Goal: Task Accomplishment & Management: Manage account settings

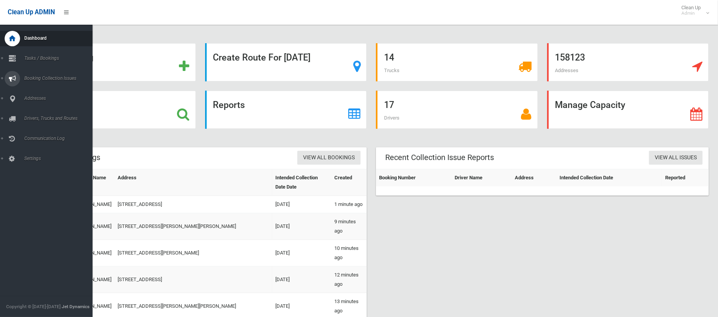
click at [15, 82] on icon at bounding box center [12, 78] width 7 height 15
click at [57, 148] on span "Drivers, Trucks and Routes" at bounding box center [57, 150] width 71 height 5
click at [37, 164] on span "Routes" at bounding box center [54, 164] width 64 height 5
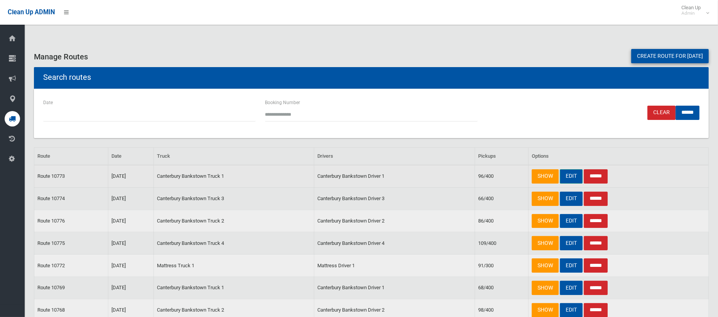
click at [571, 174] on link "EDIT" at bounding box center [571, 176] width 23 height 14
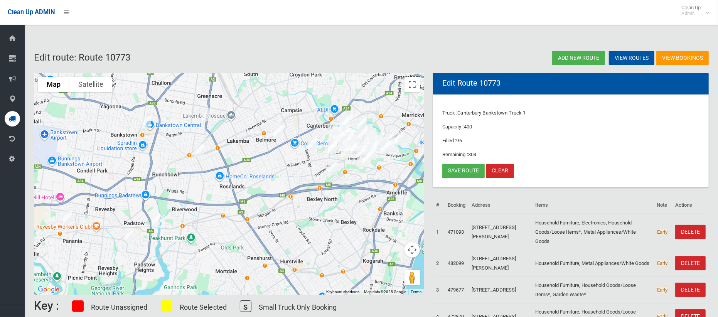
click at [149, 124] on img "3 Fetherstone Street, BANKSTOWN NSW 2200" at bounding box center [146, 122] width 15 height 19
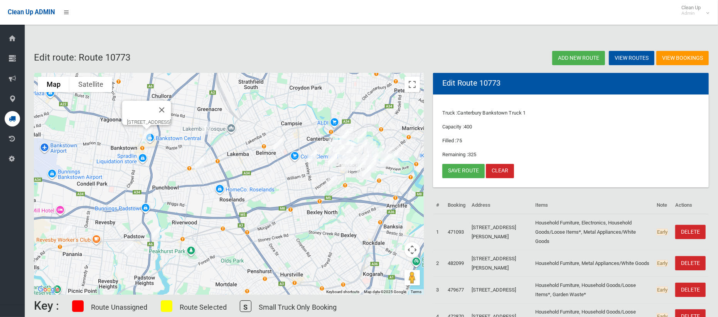
click at [199, 160] on img "30 Matthews Street, PUNCHBOWL NSW 2196" at bounding box center [199, 163] width 15 height 19
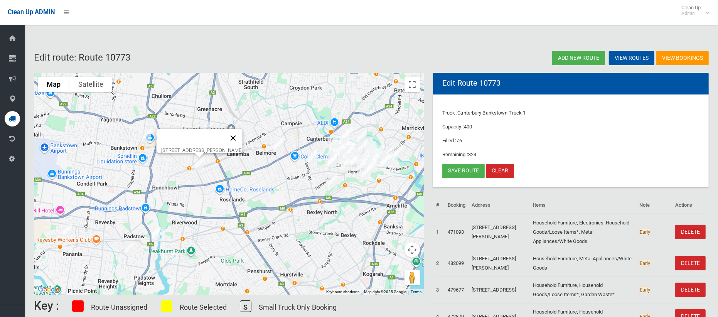
click at [243, 134] on button "Close" at bounding box center [233, 138] width 19 height 19
click at [209, 126] on img "5B Lascelles Lane, GREENACRE NSW 2190" at bounding box center [206, 127] width 15 height 19
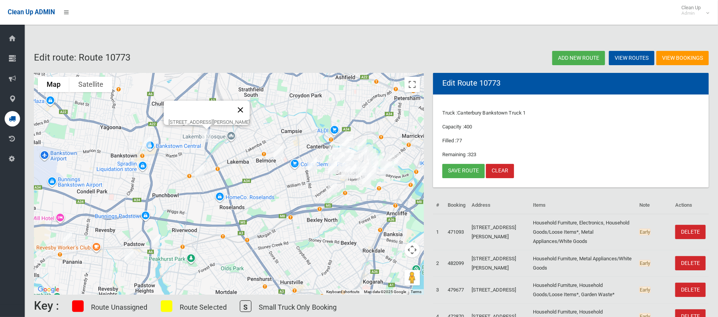
click at [250, 105] on button "Close" at bounding box center [241, 110] width 19 height 19
click at [460, 171] on link "Save route" at bounding box center [464, 171] width 42 height 14
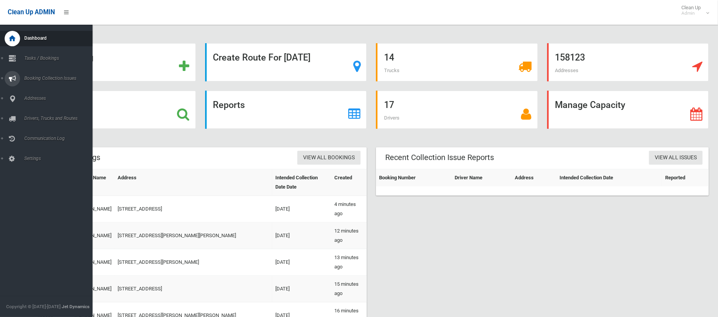
click at [39, 79] on span "Booking Collection Issues" at bounding box center [57, 78] width 71 height 5
click at [42, 54] on link "Tasks / Bookings" at bounding box center [46, 58] width 93 height 15
click at [28, 113] on span "Search" at bounding box center [54, 114] width 64 height 5
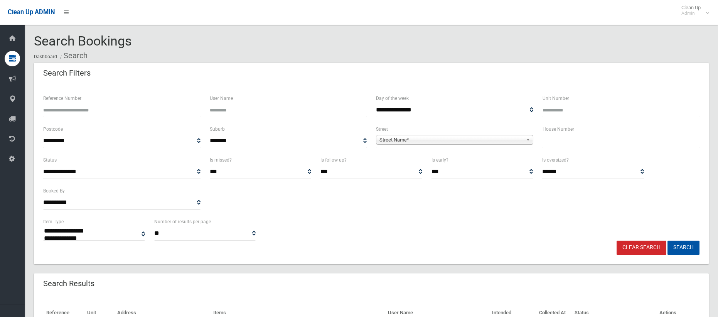
select select
click at [551, 141] on input "text" at bounding box center [621, 141] width 157 height 14
type input "**"
click at [470, 140] on span "Street Name*" at bounding box center [452, 139] width 144 height 9
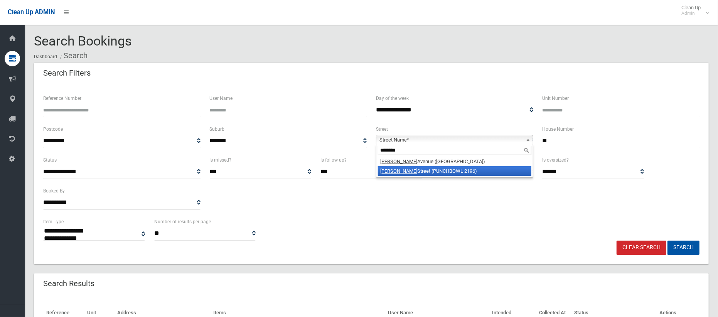
type input "********"
click at [464, 169] on li "Matthews Street (PUNCHBOWL 2196)" at bounding box center [455, 171] width 154 height 10
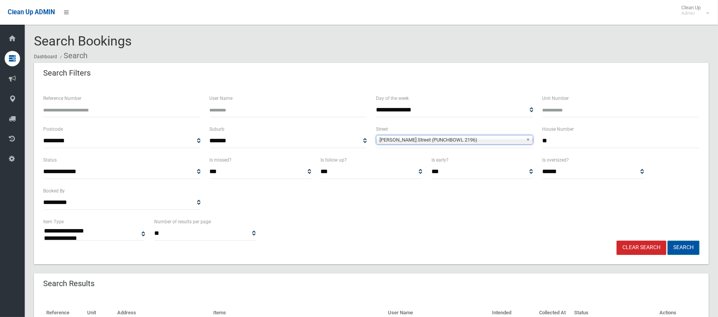
click at [683, 247] on button "Search" at bounding box center [684, 248] width 32 height 14
select select
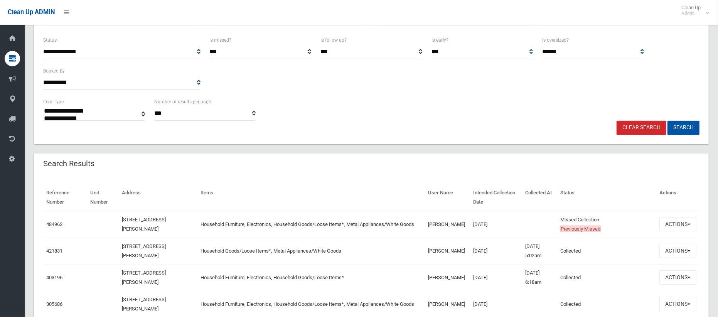
scroll to position [121, 0]
click at [673, 226] on button "Actions" at bounding box center [678, 223] width 37 height 14
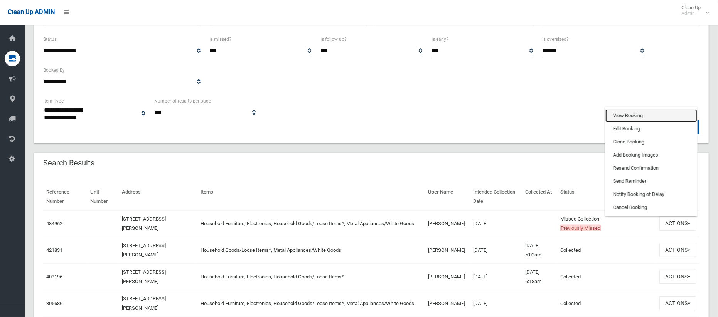
click at [627, 113] on link "View Booking" at bounding box center [652, 115] width 92 height 13
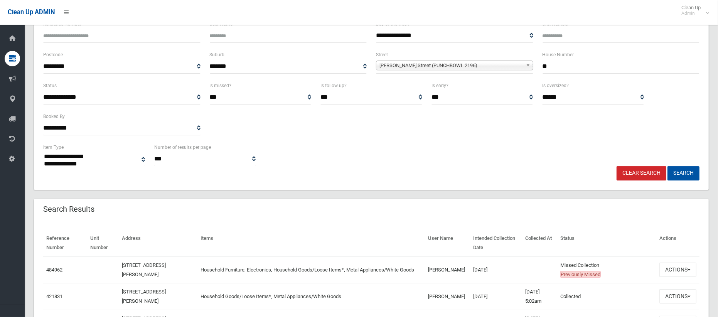
scroll to position [33, 0]
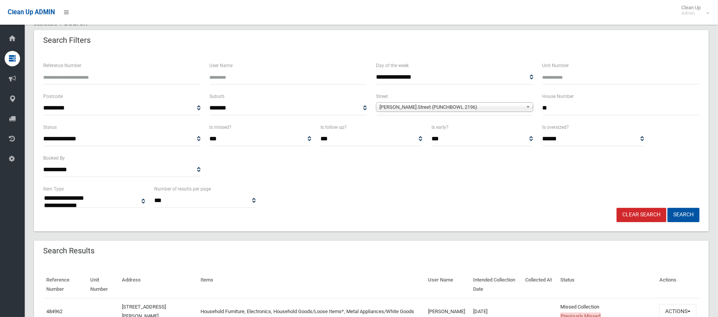
drag, startPoint x: 553, startPoint y: 106, endPoint x: 535, endPoint y: 106, distance: 17.8
click at [535, 106] on div "**********" at bounding box center [372, 107] width 666 height 31
type input "**"
click at [453, 103] on span "[PERSON_NAME] Street (PUNCHBOWL 2196)" at bounding box center [452, 107] width 144 height 9
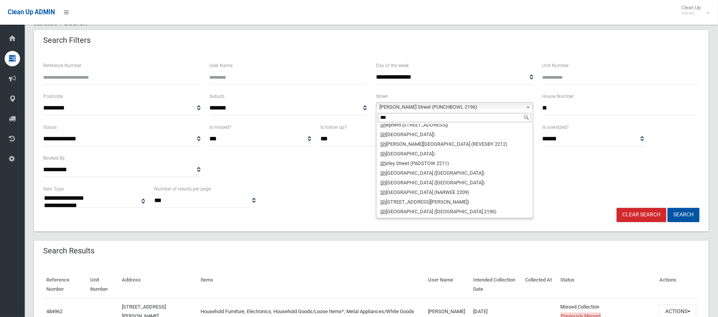
scroll to position [0, 0]
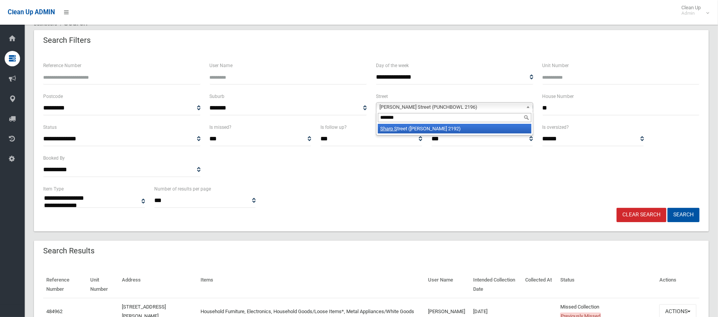
type input "*******"
click at [451, 129] on li "Sharp S treet (BELMORE 2192)" at bounding box center [455, 129] width 154 height 10
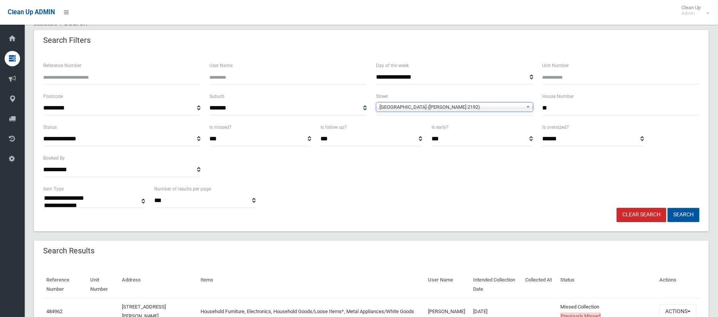
click at [685, 217] on button "Search" at bounding box center [684, 215] width 32 height 14
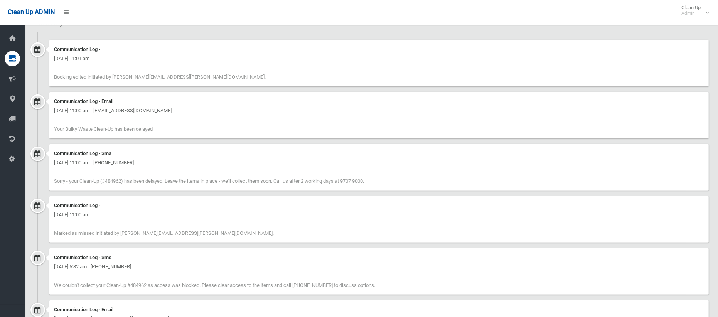
scroll to position [791, 0]
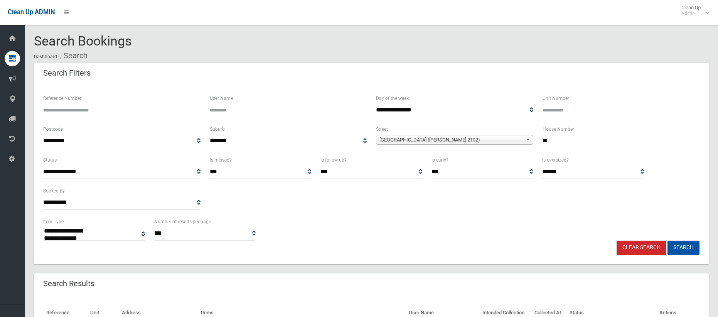
select select
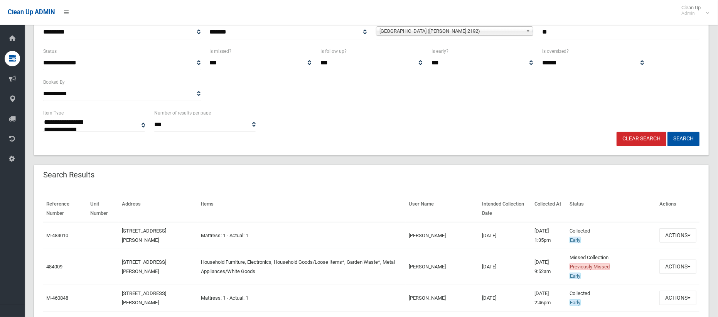
scroll to position [115, 0]
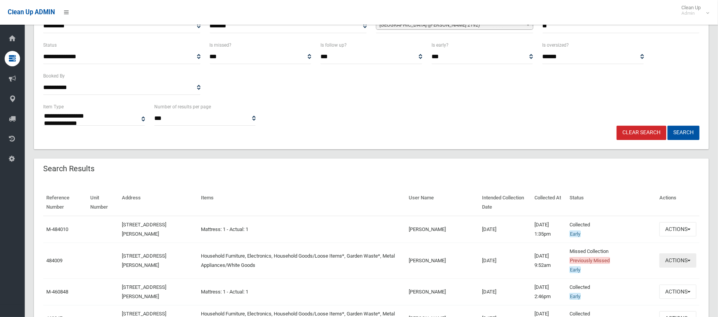
drag, startPoint x: 676, startPoint y: 262, endPoint x: 666, endPoint y: 262, distance: 10.1
click at [676, 262] on button "Actions" at bounding box center [678, 260] width 37 height 14
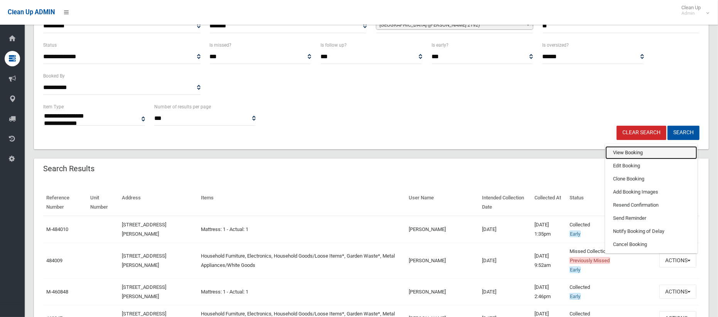
click at [628, 152] on link "View Booking" at bounding box center [652, 152] width 92 height 13
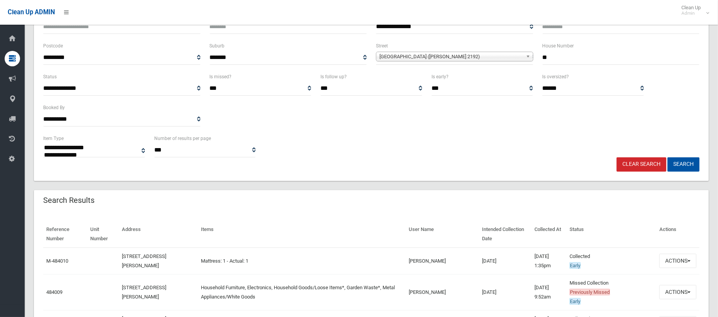
scroll to position [73, 0]
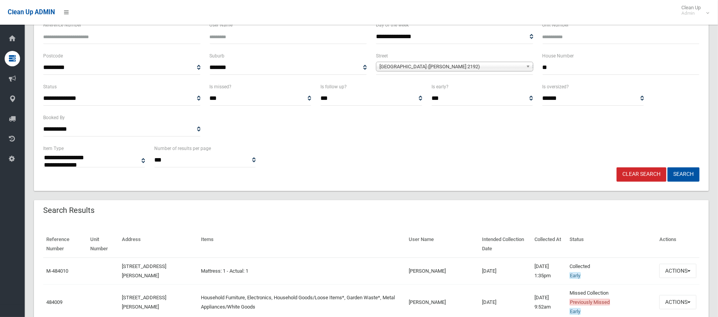
click at [554, 63] on input "**" at bounding box center [621, 68] width 157 height 14
type input "**"
click at [464, 65] on span "Sharp Street (BELMORE 2192)" at bounding box center [452, 66] width 144 height 9
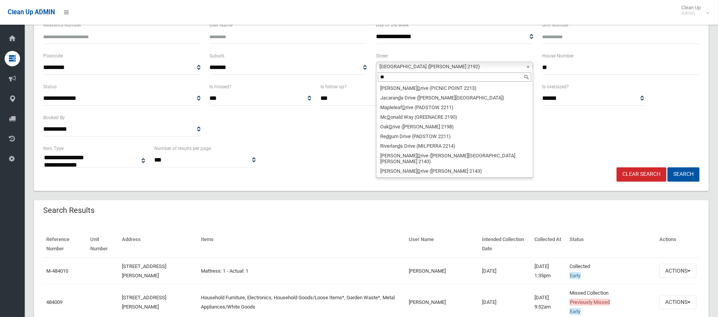
scroll to position [0, 0]
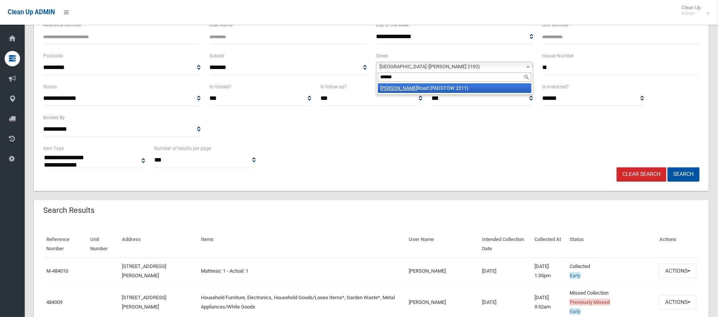
type input "******"
click at [461, 85] on li "Davies Road (PADSTOW 2211)" at bounding box center [455, 88] width 154 height 10
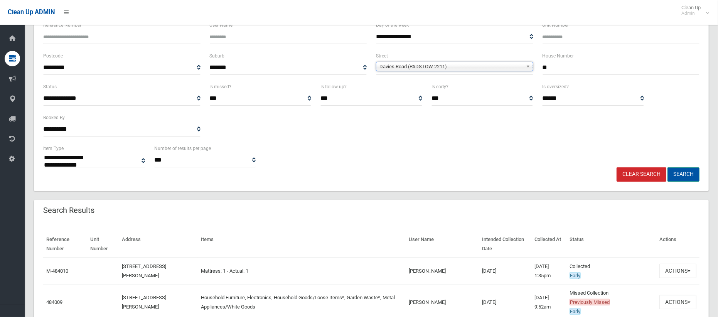
click at [679, 174] on button "Search" at bounding box center [684, 174] width 32 height 14
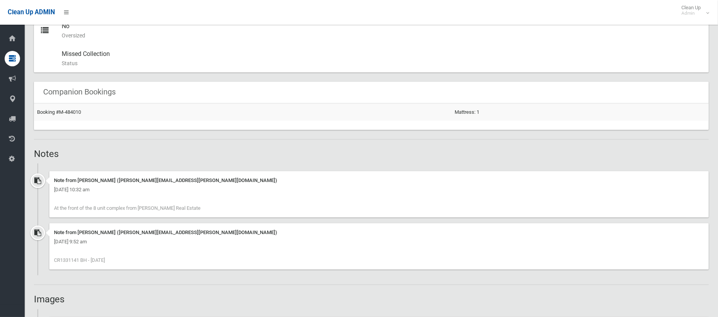
scroll to position [563, 0]
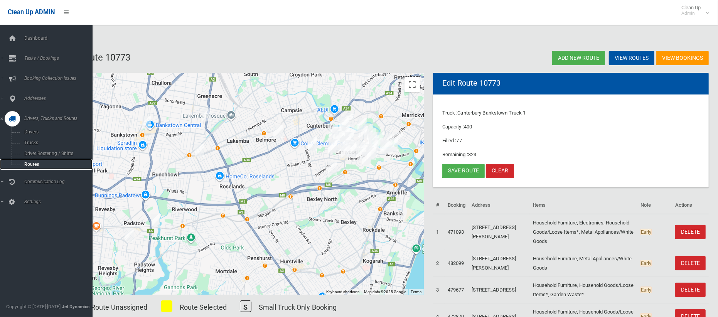
click at [32, 166] on span "Routes" at bounding box center [54, 164] width 64 height 5
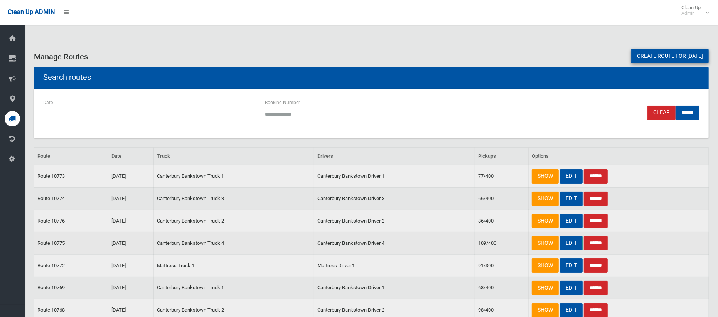
click at [571, 242] on link "EDIT" at bounding box center [571, 243] width 23 height 14
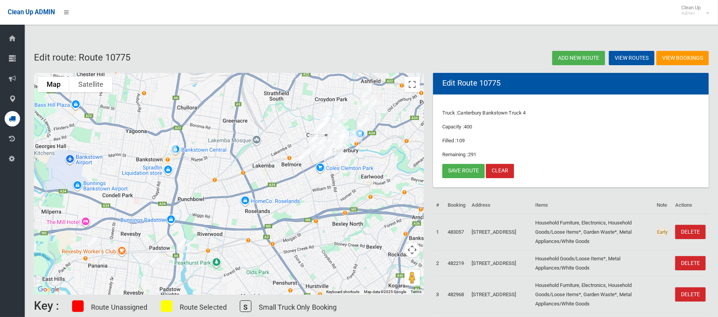
click at [301, 158] on img "17 Sharp Street, BELMORE NSW 2192" at bounding box center [303, 156] width 15 height 19
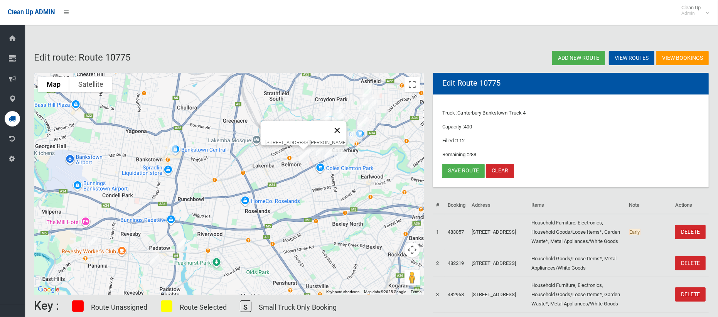
click at [341, 123] on button "Close" at bounding box center [337, 130] width 19 height 19
click at [457, 167] on link "Save route" at bounding box center [464, 171] width 42 height 14
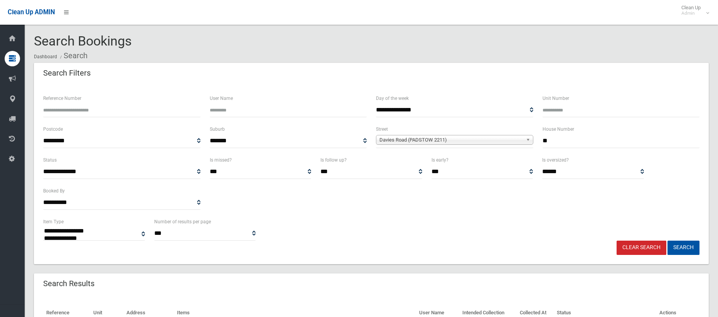
select select
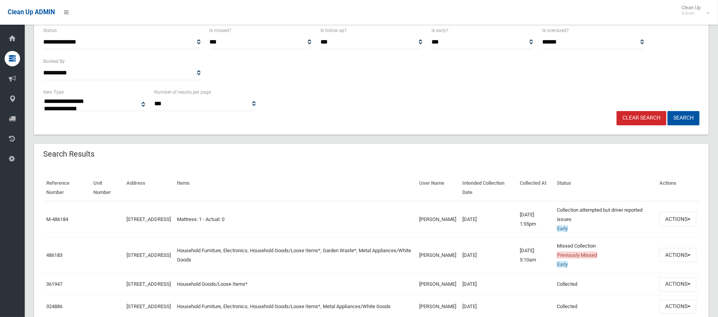
scroll to position [135, 0]
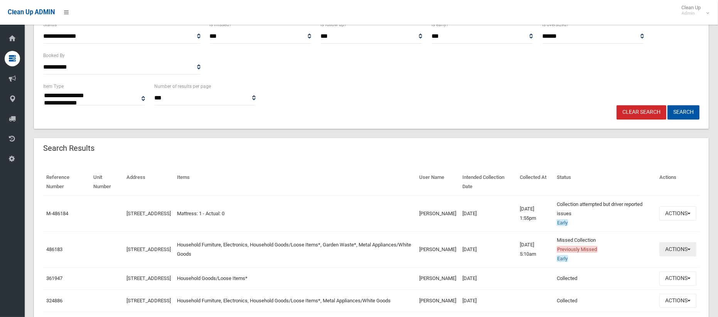
click at [676, 251] on button "Actions" at bounding box center [678, 249] width 37 height 14
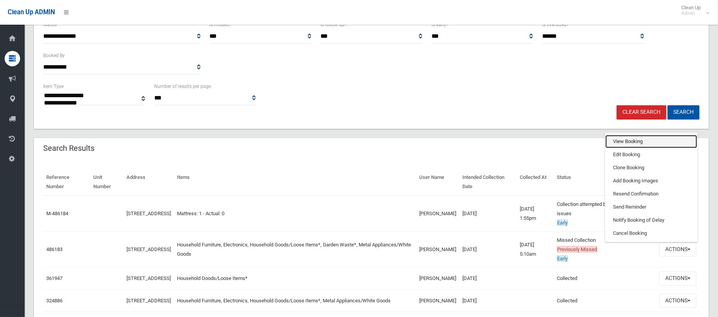
click at [636, 144] on link "View Booking" at bounding box center [652, 141] width 92 height 13
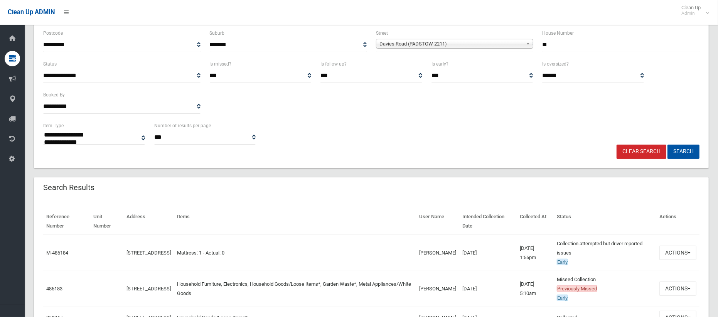
scroll to position [89, 0]
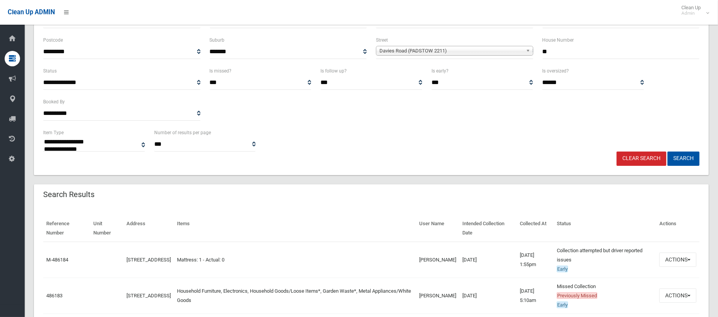
drag, startPoint x: 532, startPoint y: 51, endPoint x: 520, endPoint y: 52, distance: 12.0
click at [520, 52] on div "**********" at bounding box center [372, 50] width 666 height 31
type input "**"
click at [453, 51] on span "Davies Road (PADSTOW 2211)" at bounding box center [452, 50] width 144 height 9
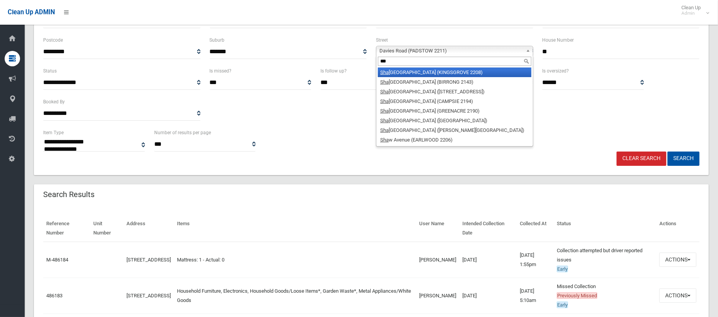
scroll to position [0, 0]
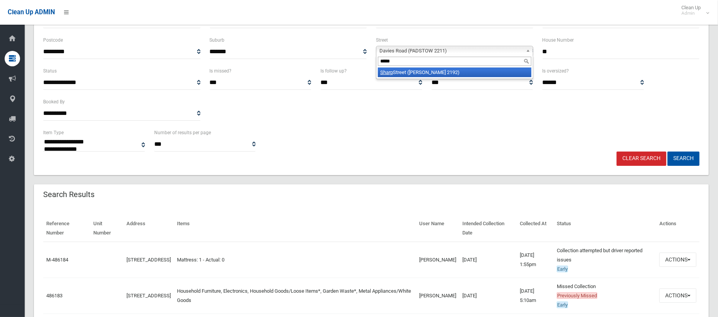
type input "*****"
click at [459, 73] on li "Sharp Street (BELMORE 2192)" at bounding box center [455, 73] width 154 height 10
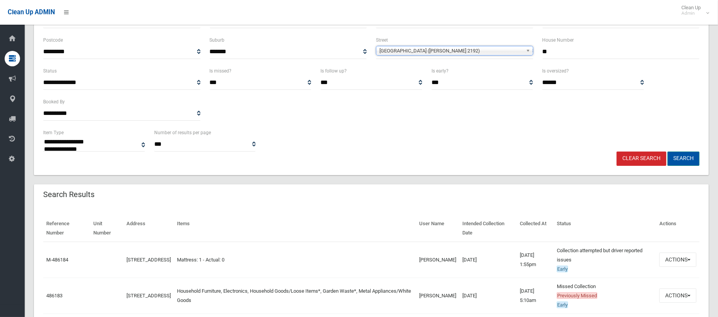
click at [690, 158] on button "Search" at bounding box center [684, 159] width 32 height 14
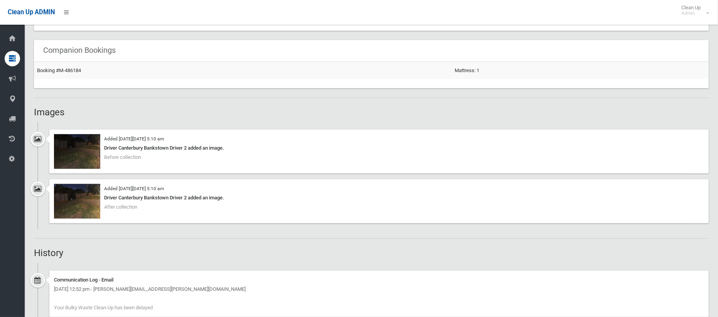
scroll to position [186, 0]
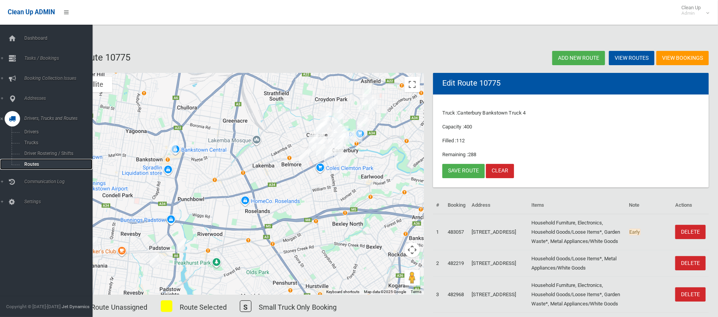
click at [36, 164] on span "Routes" at bounding box center [54, 164] width 64 height 5
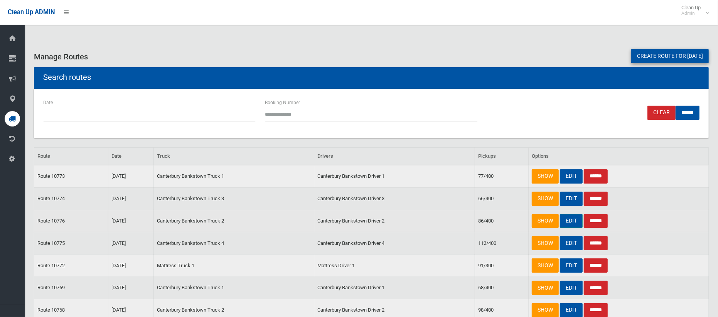
click at [566, 221] on link "EDIT" at bounding box center [571, 221] width 23 height 14
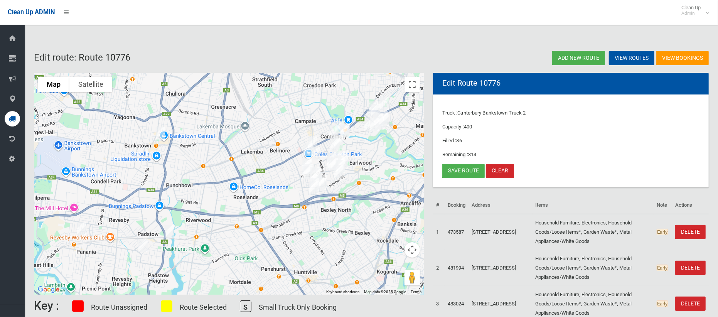
click at [176, 230] on img "97 Davies Road, PADSTOW NSW 2211" at bounding box center [169, 231] width 15 height 19
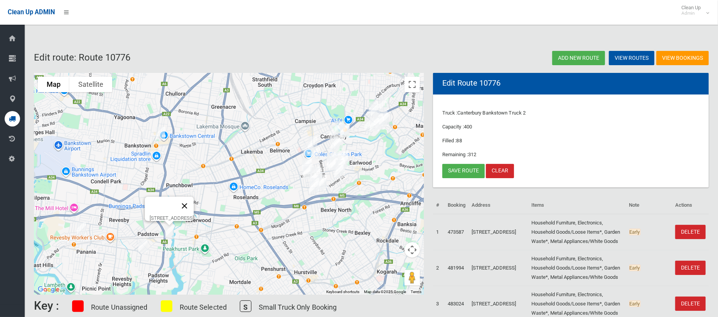
click at [194, 201] on button "Close" at bounding box center [185, 206] width 19 height 19
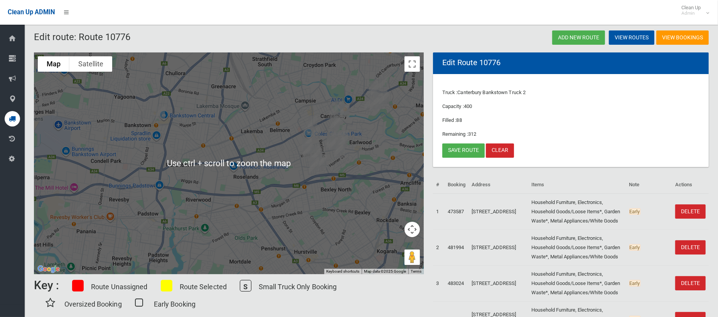
scroll to position [12, 0]
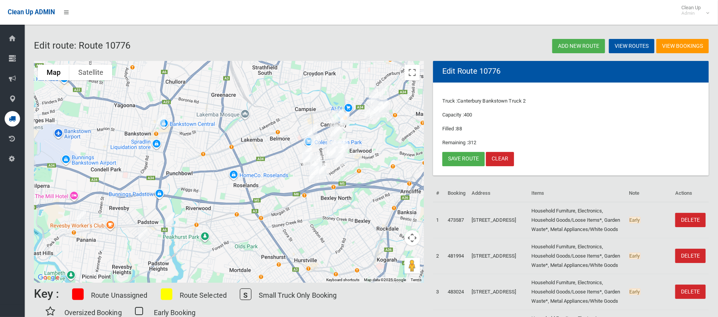
click at [144, 233] on img "7 Hercules Avenue, PADSTOW NSW 2211" at bounding box center [142, 233] width 15 height 19
click at [168, 202] on button "Close" at bounding box center [158, 208] width 19 height 19
click at [461, 160] on link "Save route" at bounding box center [464, 159] width 42 height 14
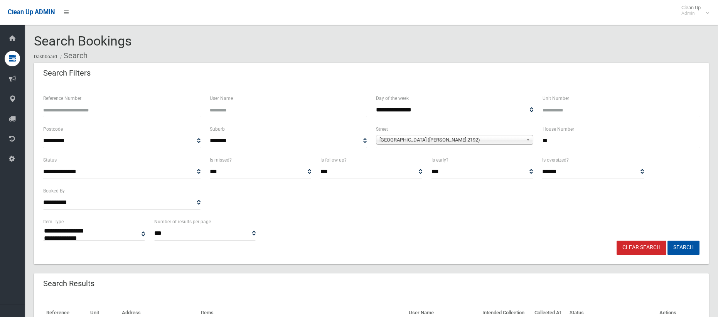
select select
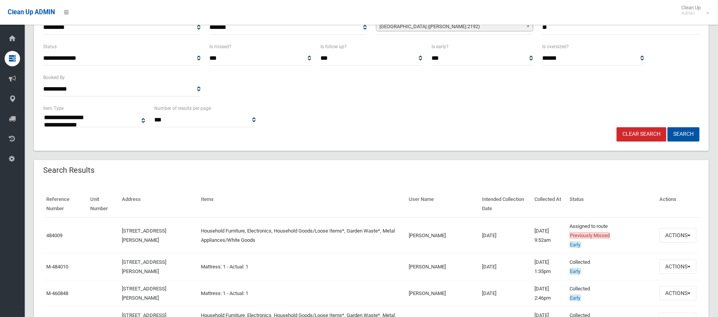
scroll to position [113, 0]
click at [673, 235] on button "Actions" at bounding box center [678, 235] width 37 height 14
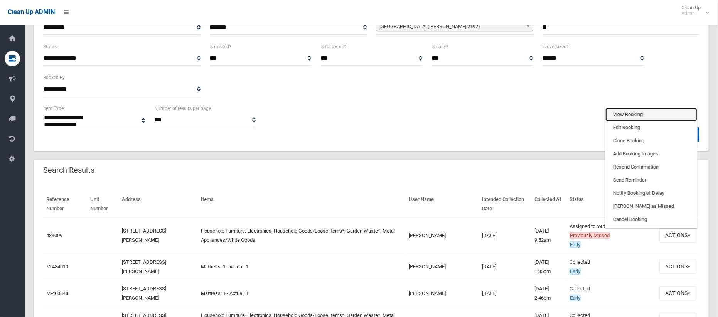
click at [629, 113] on link "View Booking" at bounding box center [652, 114] width 92 height 13
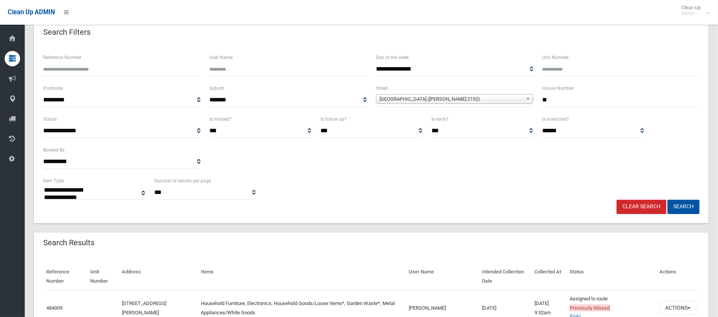
scroll to position [41, 0]
drag, startPoint x: 539, startPoint y: 100, endPoint x: 526, endPoint y: 99, distance: 12.4
click at [526, 99] on div "**********" at bounding box center [372, 99] width 666 height 31
type input "*"
click at [459, 101] on span "Sharp Street (BELMORE 2192)" at bounding box center [452, 99] width 144 height 9
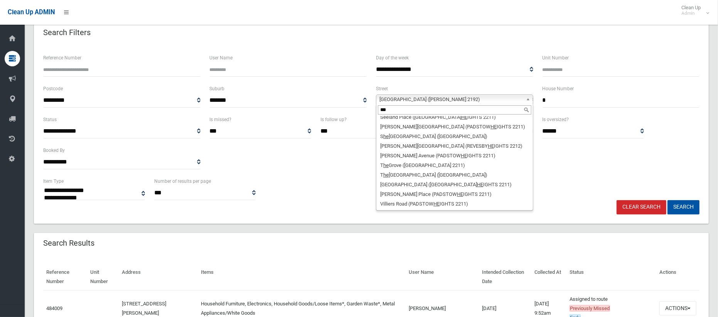
scroll to position [0, 0]
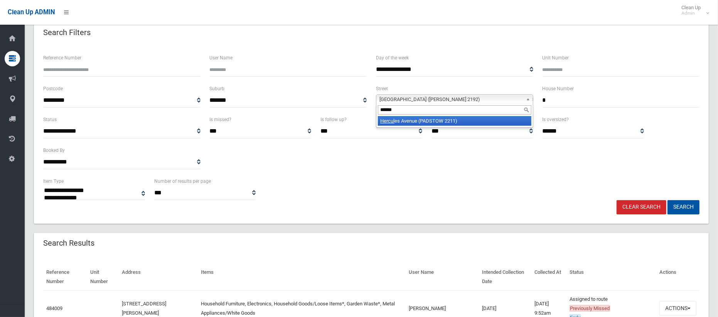
type input "******"
click at [454, 123] on li "Hercul es Avenue (PADSTOW 2211)" at bounding box center [455, 121] width 154 height 10
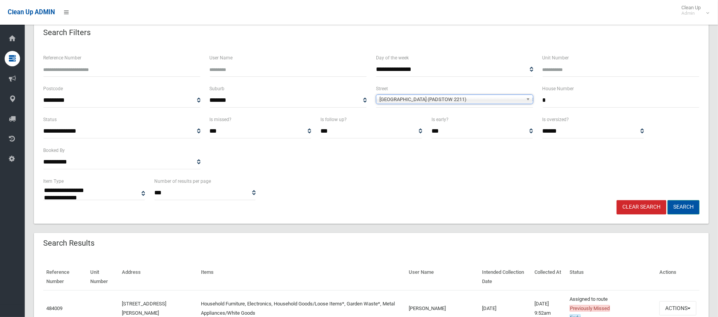
click at [680, 211] on button "Search" at bounding box center [684, 207] width 32 height 14
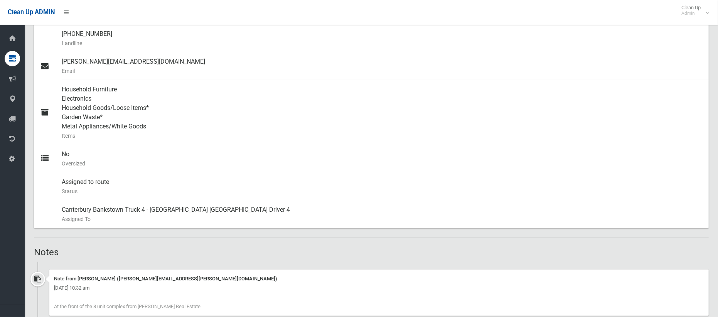
scroll to position [64, 0]
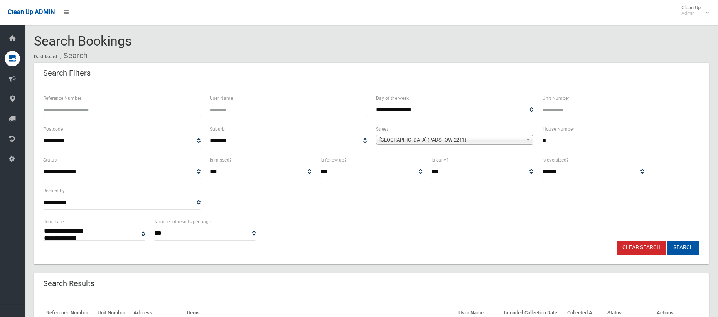
select select
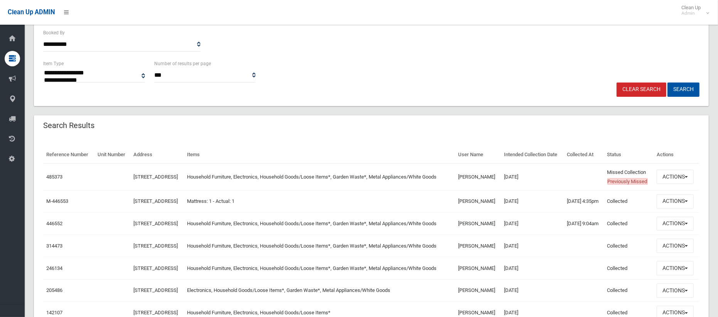
scroll to position [161, 0]
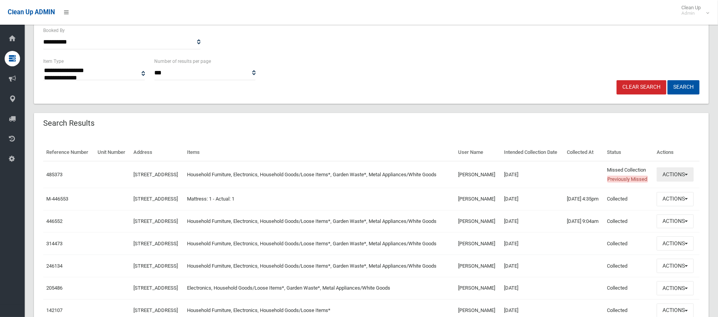
click at [676, 182] on button "Actions" at bounding box center [675, 174] width 37 height 14
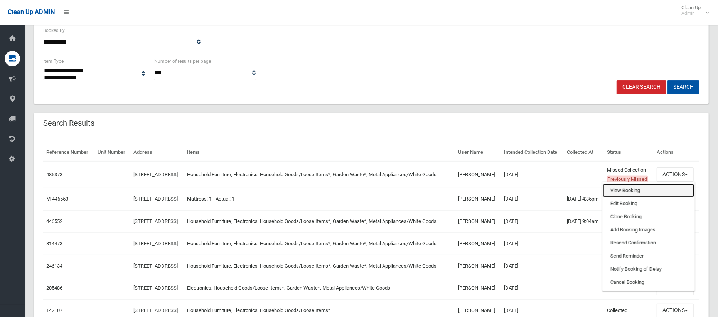
click at [627, 197] on link "View Booking" at bounding box center [649, 190] width 92 height 13
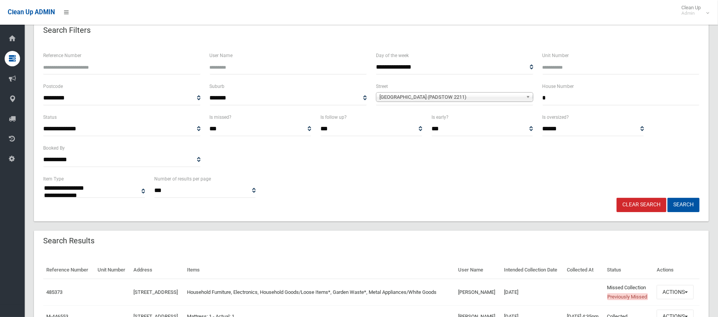
scroll to position [41, 0]
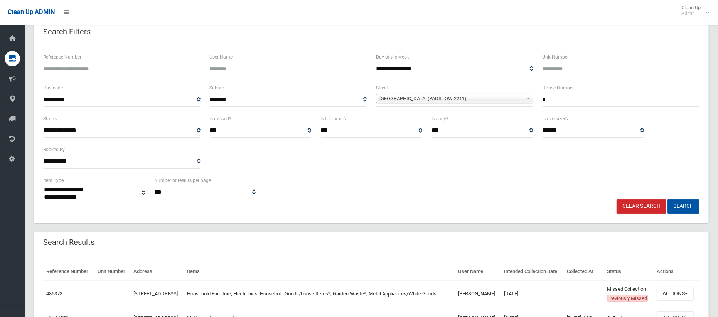
drag, startPoint x: 543, startPoint y: 98, endPoint x: 535, endPoint y: 97, distance: 8.1
click at [536, 98] on div "**********" at bounding box center [372, 98] width 666 height 31
type input "**"
click at [485, 99] on span "Hercules Avenue (PADSTOW 2211)" at bounding box center [452, 98] width 144 height 9
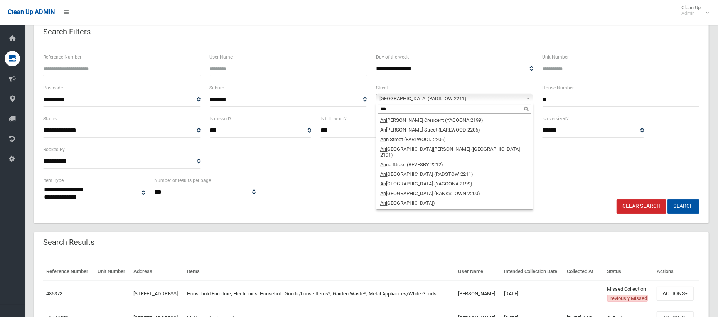
scroll to position [0, 0]
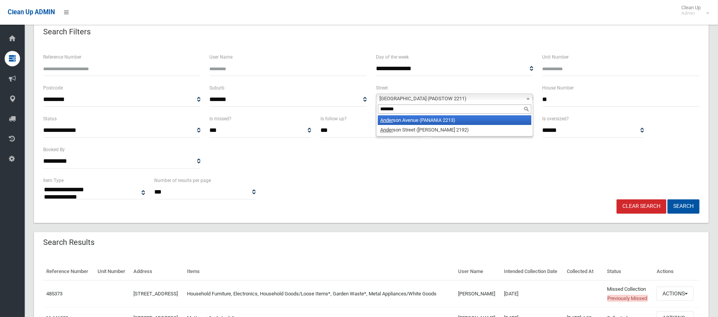
type input "********"
type input "**********"
click at [481, 120] on li "Anderson Ave nue (PANANIA 2213)" at bounding box center [455, 120] width 154 height 10
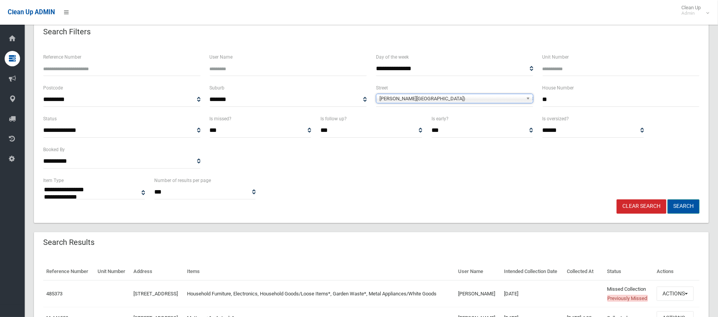
click at [682, 205] on button "Search" at bounding box center [684, 206] width 32 height 14
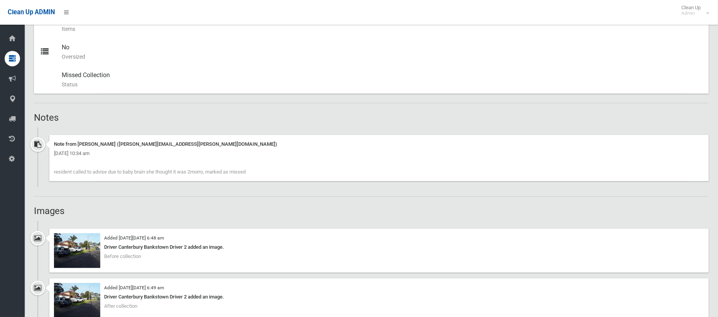
scroll to position [404, 0]
drag, startPoint x: 250, startPoint y: 172, endPoint x: 55, endPoint y: 167, distance: 194.9
click at [51, 167] on div "Note from Brianna Harkin (brianna.harkin@cbcity.nsw.gov.au) Thursday 25th Septe…" at bounding box center [379, 158] width 660 height 46
click at [277, 173] on div "Note from Brianna Harkin (brianna.harkin@cbcity.nsw.gov.au) Thursday 25th Septe…" at bounding box center [379, 158] width 660 height 46
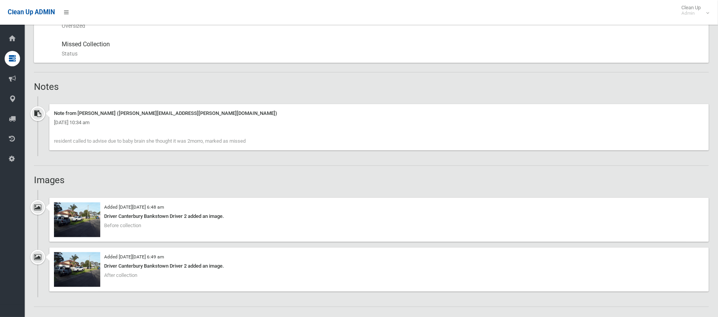
scroll to position [459, 0]
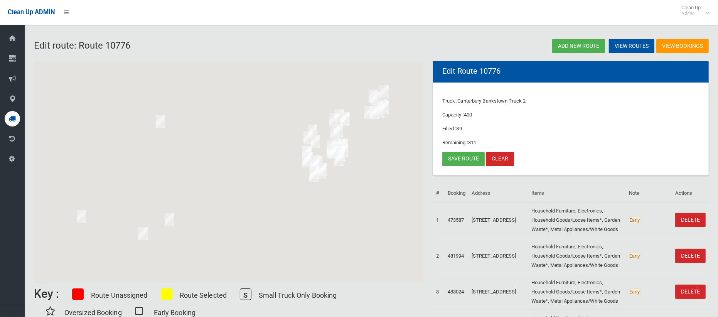
scroll to position [12, 0]
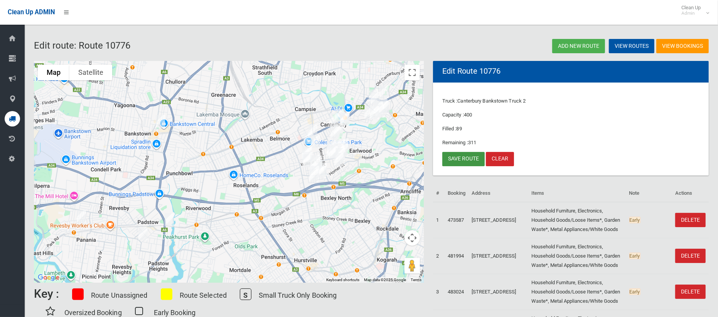
click at [456, 159] on link "Save route" at bounding box center [464, 159] width 42 height 14
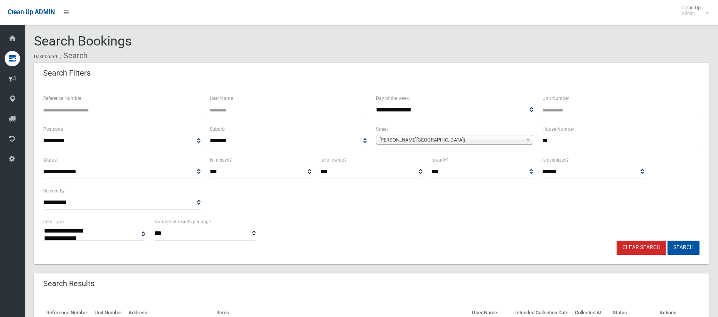
select select
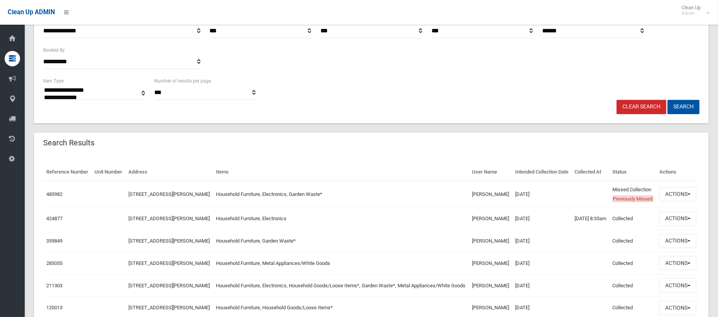
scroll to position [169, 0]
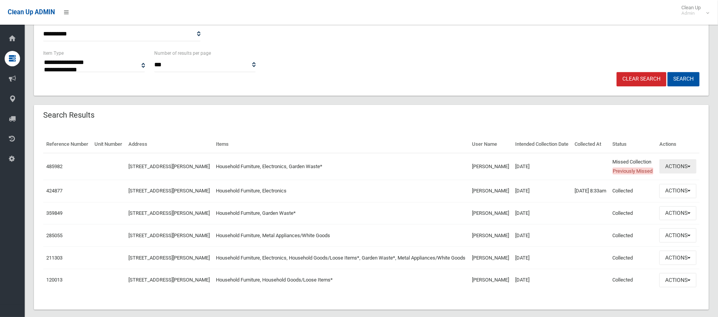
click at [676, 174] on button "Actions" at bounding box center [678, 166] width 37 height 14
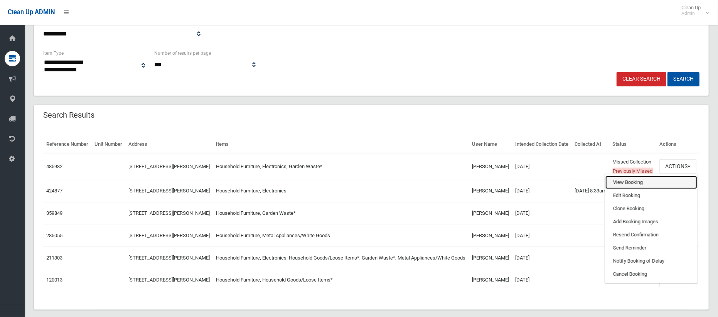
click at [626, 189] on link "View Booking" at bounding box center [652, 182] width 92 height 13
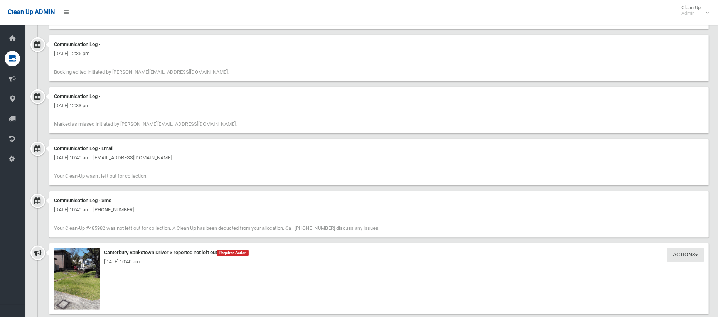
scroll to position [684, 0]
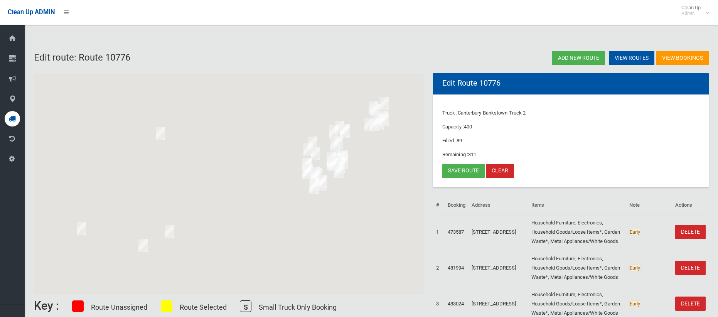
scroll to position [12, 0]
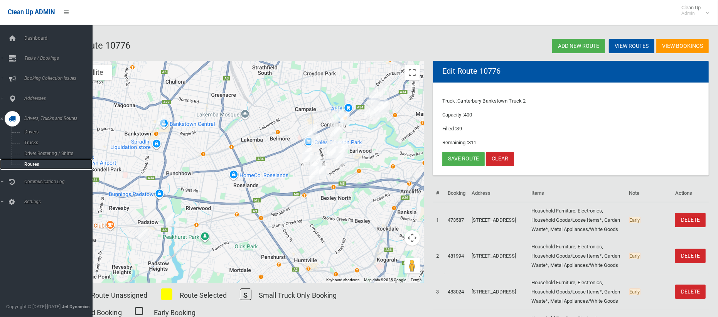
click at [31, 164] on span "Routes" at bounding box center [54, 164] width 64 height 5
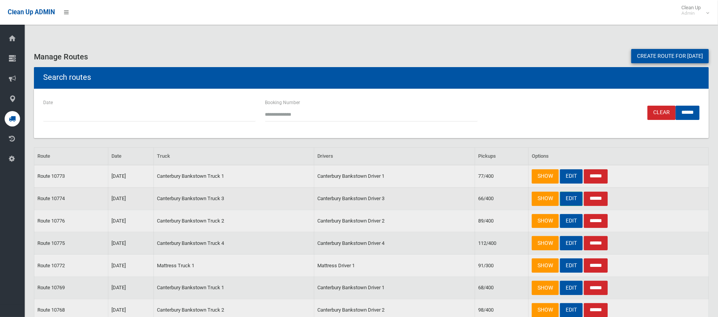
click at [569, 202] on link "EDIT" at bounding box center [571, 199] width 23 height 14
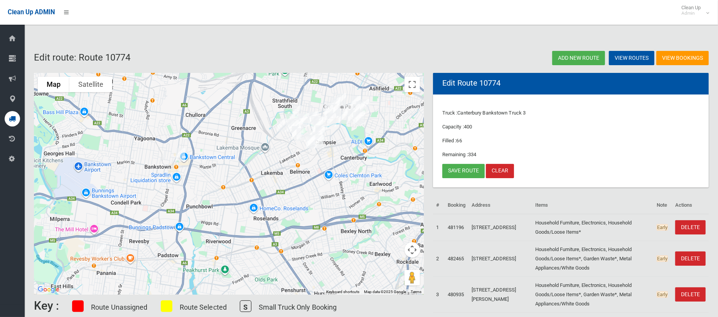
click at [103, 250] on img "21 Anderson Avenue, PANANIA NSW 2213" at bounding box center [101, 249] width 15 height 19
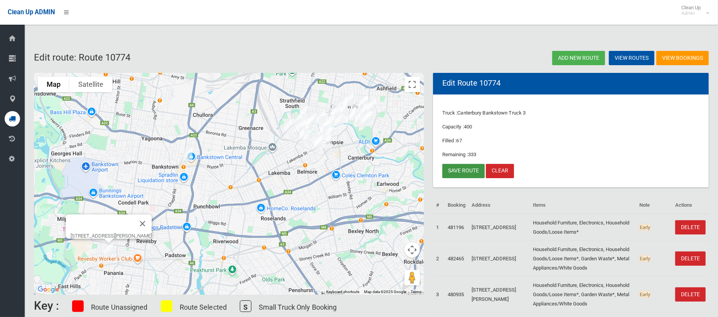
click at [455, 172] on link "Save route" at bounding box center [464, 171] width 42 height 14
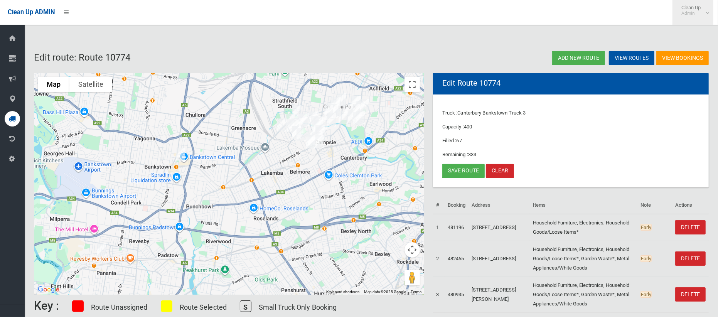
click at [703, 15] on span "Clean Up Admin" at bounding box center [693, 11] width 31 height 12
click at [695, 31] on link "Logout" at bounding box center [693, 33] width 40 height 13
